Goal: Task Accomplishment & Management: Use online tool/utility

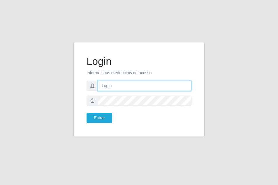
click at [117, 86] on input "text" at bounding box center [145, 86] width 94 height 10
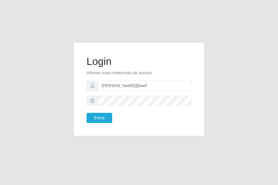
click at [144, 116] on div "Entrar" at bounding box center [139, 118] width 114 height 10
click at [158, 87] on input "[PERSON_NAME]@iwof" at bounding box center [145, 86] width 94 height 10
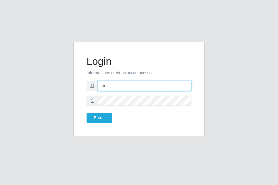
type input "e"
click at [158, 87] on input "text" at bounding box center [145, 86] width 94 height 10
type input "[PERSON_NAME]"
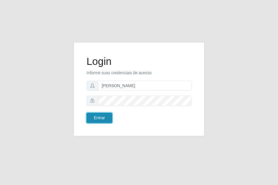
click at [100, 117] on button "Entrar" at bounding box center [100, 118] width 26 height 10
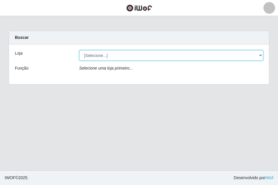
click at [99, 55] on select "[Selecione...] Saullus Supermercados" at bounding box center [171, 55] width 184 height 10
select select "423"
click at [79, 50] on select "[Selecione...] Saullus Supermercados" at bounding box center [171, 55] width 184 height 10
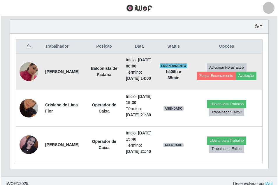
scroll to position [234, 0]
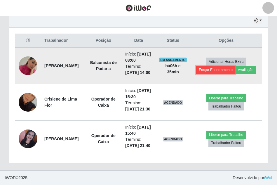
click at [229, 66] on button "Forçar Encerramento" at bounding box center [215, 70] width 39 height 8
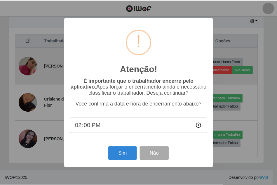
scroll to position [121, 256]
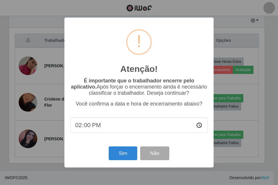
click at [228, 63] on div "Atenção! × É importante que o trabalhador encerre pelo aplicativo. Após forçar …" at bounding box center [139, 92] width 278 height 185
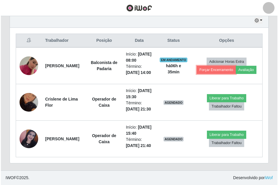
scroll to position [121, 259]
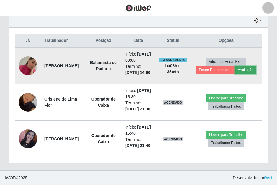
click at [244, 66] on button "Avaliação" at bounding box center [245, 70] width 21 height 8
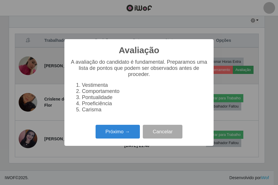
scroll to position [121, 256]
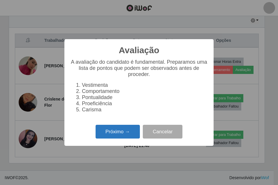
click at [110, 132] on button "Próximo →" at bounding box center [118, 132] width 44 height 14
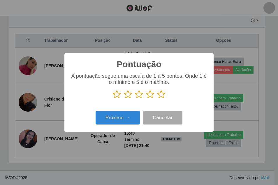
scroll to position [291755, 291620]
click at [117, 95] on icon at bounding box center [117, 94] width 8 height 9
click at [113, 99] on input "radio" at bounding box center [113, 99] width 0 height 0
click at [131, 96] on icon at bounding box center [128, 94] width 8 height 9
click at [124, 99] on input "radio" at bounding box center [124, 99] width 0 height 0
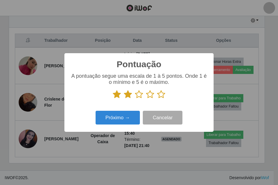
click at [141, 96] on icon at bounding box center [139, 94] width 8 height 9
click at [135, 99] on input "radio" at bounding box center [135, 99] width 0 height 0
click at [144, 95] on p at bounding box center [139, 94] width 138 height 9
drag, startPoint x: 148, startPoint y: 95, endPoint x: 154, endPoint y: 96, distance: 6.2
click at [154, 96] on p at bounding box center [139, 94] width 138 height 9
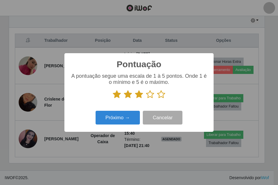
click at [151, 93] on icon at bounding box center [150, 94] width 8 height 9
click at [146, 99] on input "radio" at bounding box center [146, 99] width 0 height 0
click at [163, 98] on icon at bounding box center [161, 94] width 8 height 9
click at [157, 99] on input "radio" at bounding box center [157, 99] width 0 height 0
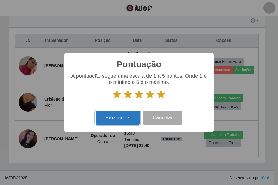
click at [133, 118] on button "Próximo →" at bounding box center [118, 118] width 44 height 14
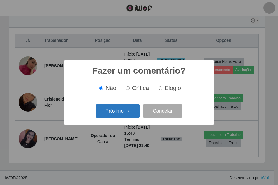
click at [123, 107] on button "Próximo →" at bounding box center [118, 111] width 44 height 14
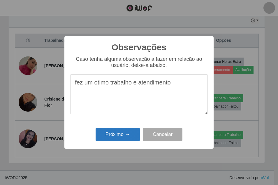
type textarea "fez um otimo trabalho e atendimento"
click at [113, 134] on button "Próximo →" at bounding box center [118, 135] width 44 height 14
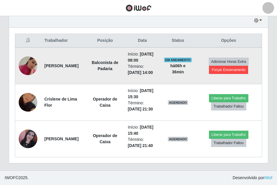
scroll to position [208, 0]
click at [219, 52] on td "Adicionar Horas Extra Forçar Encerramento" at bounding box center [228, 65] width 67 height 37
click at [227, 71] on button "Forçar Encerramento" at bounding box center [228, 70] width 39 height 8
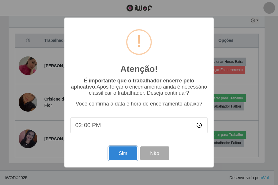
drag, startPoint x: 127, startPoint y: 155, endPoint x: 130, endPoint y: 159, distance: 5.0
click at [127, 155] on button "Sim" at bounding box center [123, 153] width 28 height 14
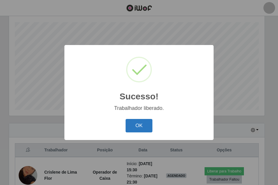
click at [133, 128] on button "OK" at bounding box center [139, 126] width 27 height 14
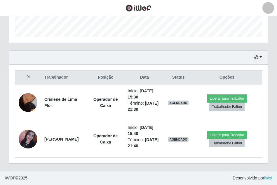
scroll to position [172, 0]
